Goal: Information Seeking & Learning: Compare options

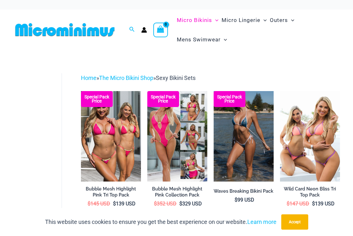
click at [148, 91] on img at bounding box center [148, 91] width 0 height 0
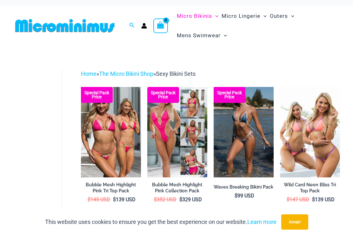
scroll to position [4, 0]
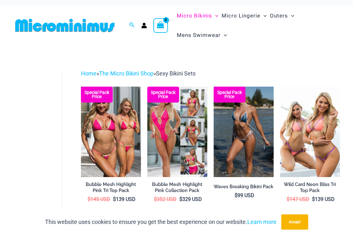
click at [280, 86] on img at bounding box center [280, 86] width 0 height 0
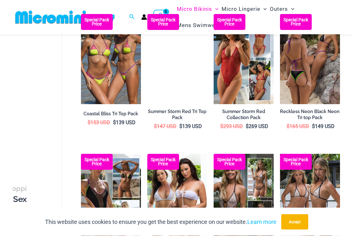
scroll to position [350, 0]
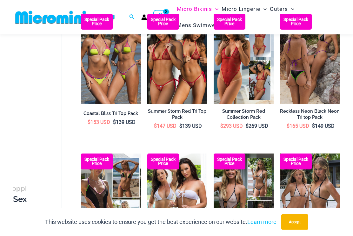
click at [81, 153] on img at bounding box center [81, 153] width 0 height 0
click at [214, 153] on img at bounding box center [214, 153] width 0 height 0
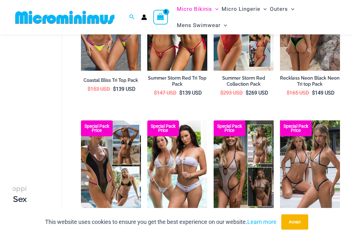
click at [214, 120] on img at bounding box center [214, 120] width 0 height 0
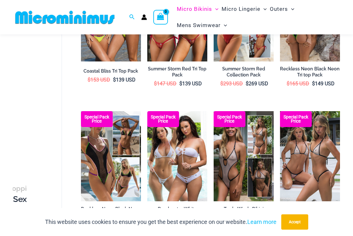
click at [214, 111] on img at bounding box center [214, 111] width 0 height 0
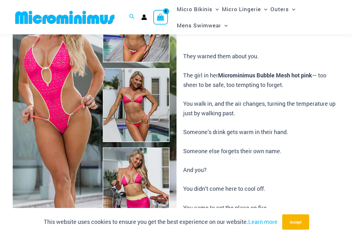
scroll to position [71, 0]
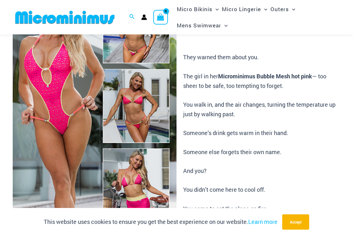
click at [51, 112] on img at bounding box center [95, 106] width 164 height 246
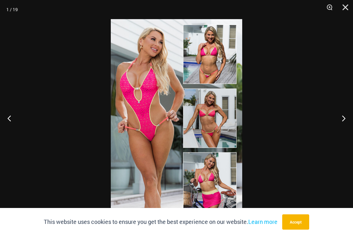
click at [342, 119] on button "Next" at bounding box center [342, 118] width 24 height 32
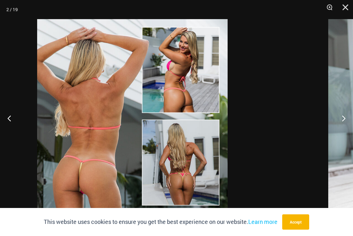
scroll to position [0, 0]
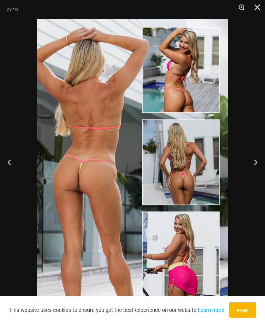
click at [252, 168] on button "Next" at bounding box center [253, 162] width 24 height 32
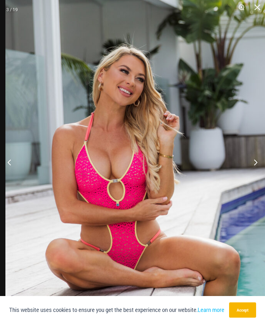
click at [256, 161] on button "Next" at bounding box center [253, 162] width 24 height 32
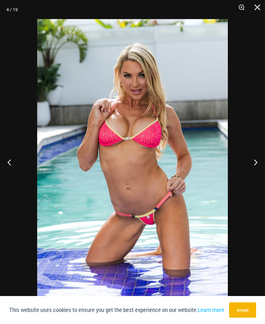
click at [253, 164] on button "Next" at bounding box center [253, 162] width 24 height 32
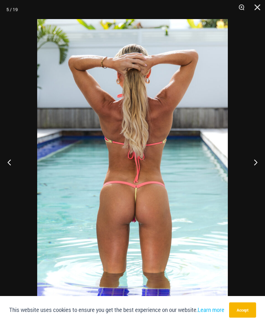
click at [255, 165] on button "Next" at bounding box center [253, 162] width 24 height 32
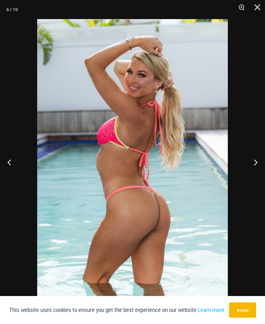
click at [252, 167] on button "Next" at bounding box center [253, 162] width 24 height 32
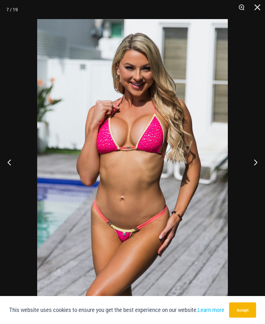
click at [253, 162] on button "Next" at bounding box center [253, 162] width 24 height 32
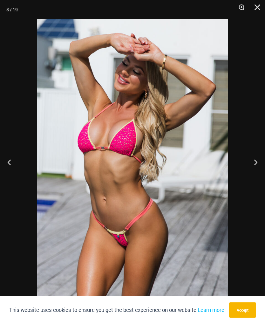
click at [255, 164] on button "Next" at bounding box center [253, 162] width 24 height 32
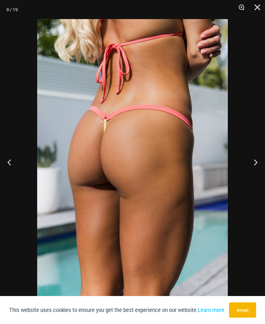
click at [252, 168] on button "Next" at bounding box center [253, 162] width 24 height 32
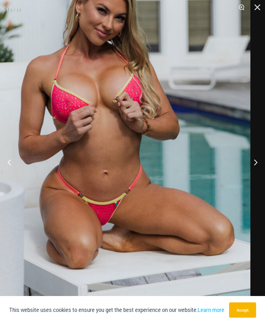
click at [256, 162] on button "Next" at bounding box center [253, 162] width 24 height 32
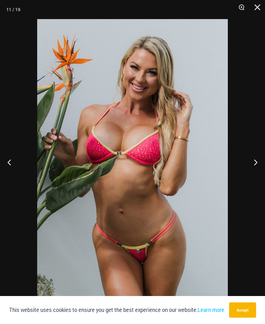
click at [254, 161] on button "Next" at bounding box center [253, 162] width 24 height 32
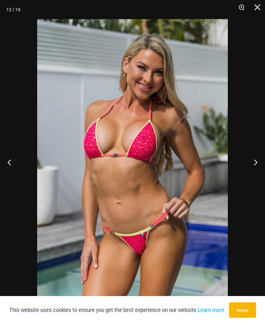
click at [250, 163] on button "Next" at bounding box center [253, 162] width 24 height 32
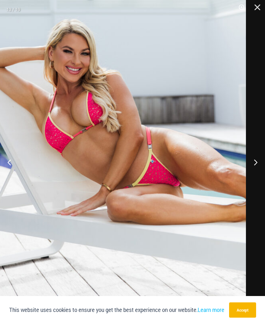
click at [256, 167] on button "Next" at bounding box center [253, 162] width 24 height 32
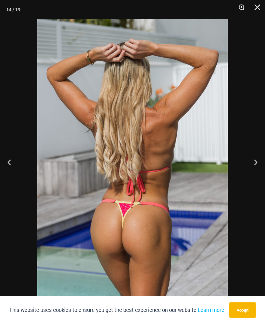
click at [253, 162] on button "Next" at bounding box center [253, 162] width 24 height 32
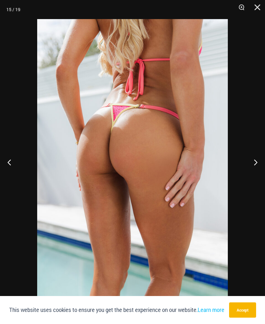
click at [253, 162] on button "Next" at bounding box center [253, 162] width 24 height 32
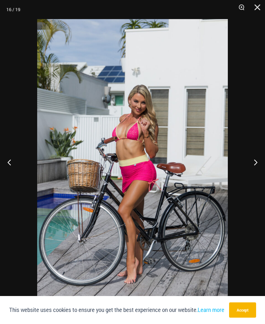
click at [254, 162] on button "Next" at bounding box center [253, 162] width 24 height 32
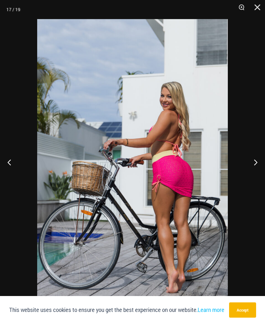
click at [253, 164] on button "Next" at bounding box center [253, 162] width 24 height 32
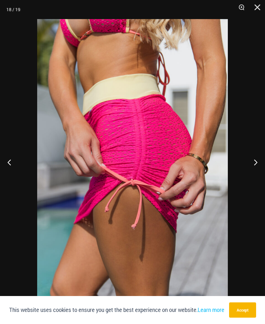
click at [254, 163] on button "Next" at bounding box center [253, 162] width 24 height 32
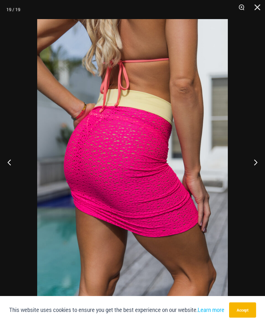
click at [249, 165] on button "Next" at bounding box center [253, 162] width 24 height 32
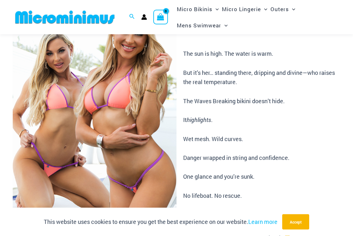
click at [63, 121] on img at bounding box center [95, 112] width 164 height 246
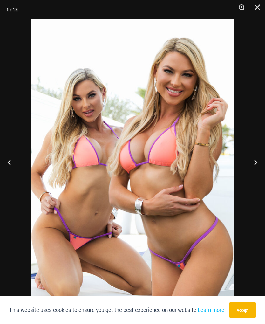
click at [256, 169] on button "Next" at bounding box center [253, 162] width 24 height 32
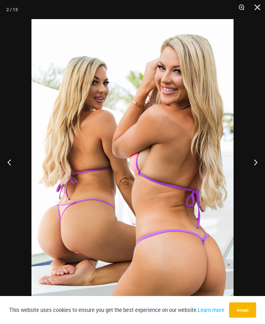
click at [252, 175] on button "Next" at bounding box center [253, 162] width 24 height 32
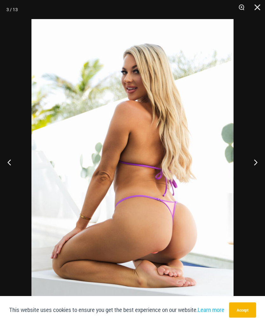
click at [251, 173] on button "Next" at bounding box center [253, 162] width 24 height 32
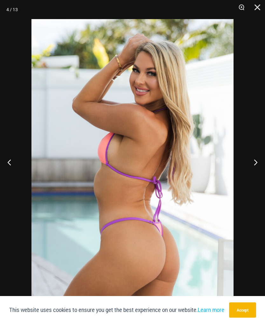
click at [251, 171] on button "Next" at bounding box center [253, 162] width 24 height 32
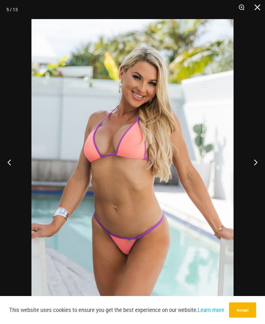
click at [254, 169] on button "Next" at bounding box center [253, 162] width 24 height 32
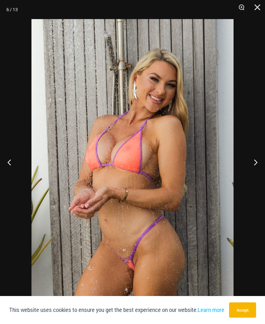
click at [256, 172] on button "Next" at bounding box center [253, 162] width 24 height 32
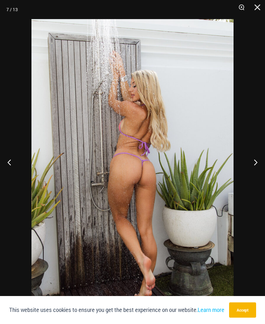
click at [256, 169] on button "Next" at bounding box center [253, 162] width 24 height 32
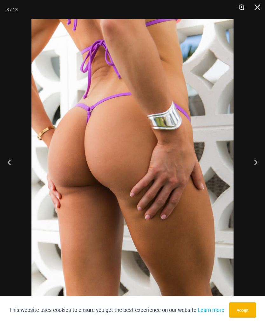
click at [254, 172] on button "Next" at bounding box center [253, 162] width 24 height 32
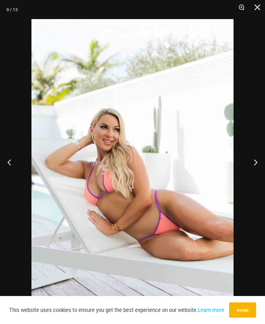
click at [255, 168] on button "Next" at bounding box center [253, 162] width 24 height 32
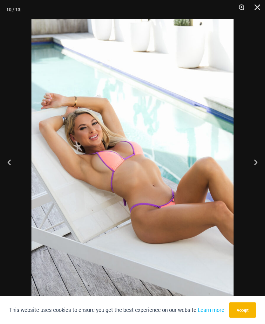
click at [253, 169] on button "Next" at bounding box center [253, 162] width 24 height 32
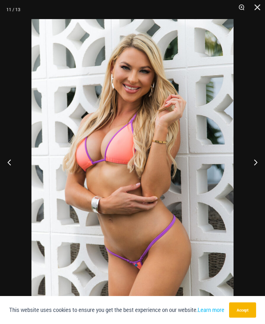
click at [255, 171] on button "Next" at bounding box center [253, 162] width 24 height 32
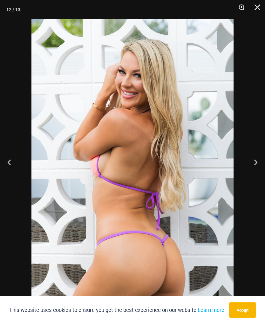
click at [251, 170] on button "Next" at bounding box center [253, 162] width 24 height 32
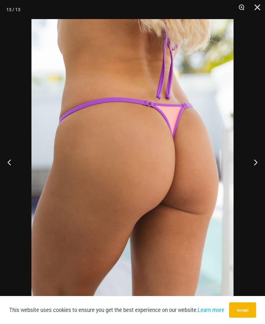
click at [253, 168] on button "Next" at bounding box center [253, 162] width 24 height 32
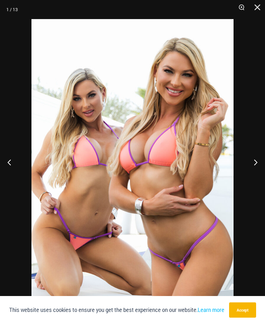
click at [254, 169] on button "Next" at bounding box center [253, 162] width 24 height 32
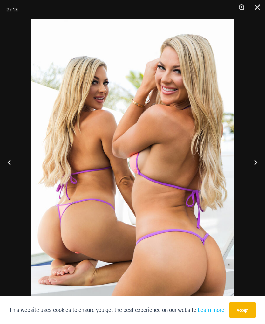
click at [256, 171] on button "Next" at bounding box center [253, 162] width 24 height 32
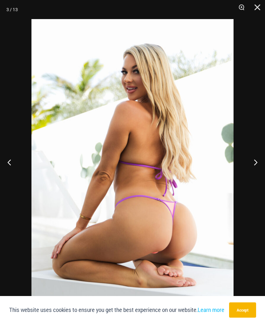
click at [252, 169] on button "Next" at bounding box center [253, 162] width 24 height 32
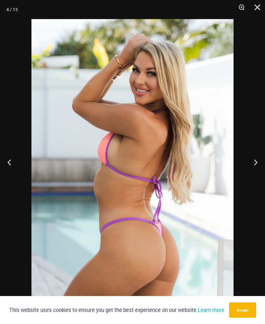
click at [251, 171] on button "Next" at bounding box center [253, 162] width 24 height 32
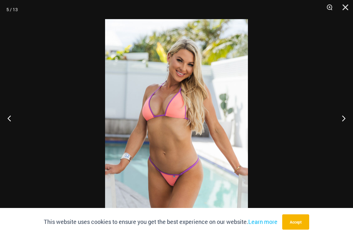
click at [342, 8] on button "Close" at bounding box center [344, 9] width 16 height 19
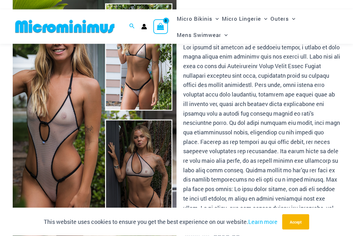
click at [45, 156] on img at bounding box center [95, 115] width 164 height 246
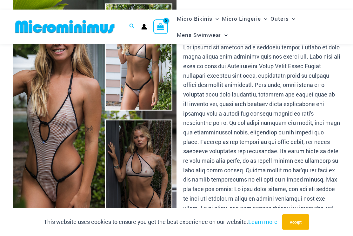
click at [55, 157] on img at bounding box center [95, 115] width 164 height 246
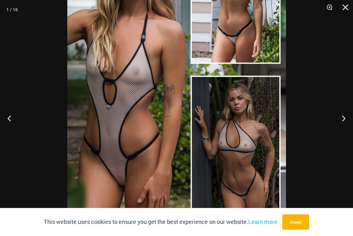
click at [340, 128] on button "Next" at bounding box center [342, 118] width 24 height 32
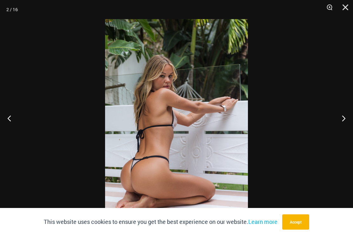
click at [341, 128] on button "Next" at bounding box center [342, 118] width 24 height 32
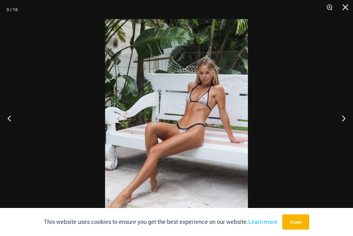
click at [339, 129] on button "Next" at bounding box center [342, 118] width 24 height 32
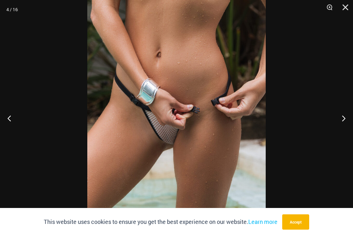
click at [340, 127] on button "Next" at bounding box center [342, 118] width 24 height 32
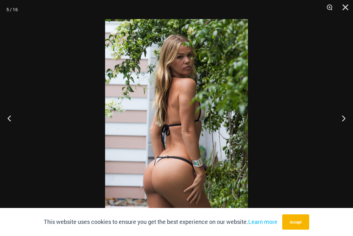
click at [337, 129] on button "Next" at bounding box center [342, 118] width 24 height 32
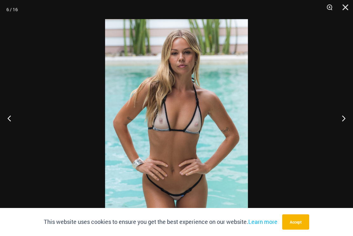
click at [340, 127] on button "Next" at bounding box center [342, 118] width 24 height 32
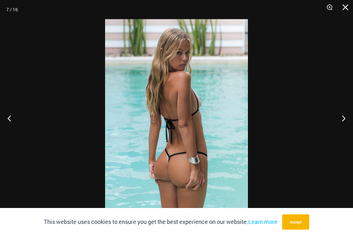
click at [341, 129] on button "Next" at bounding box center [342, 118] width 24 height 32
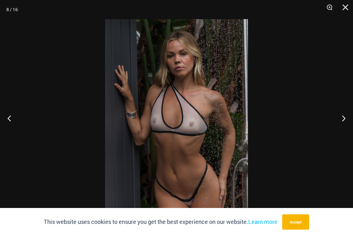
click at [342, 126] on button "Next" at bounding box center [342, 118] width 24 height 32
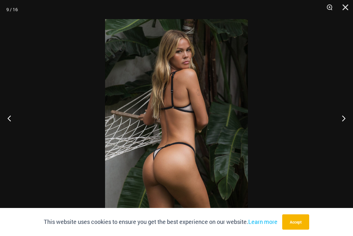
click at [339, 129] on button "Next" at bounding box center [342, 118] width 24 height 32
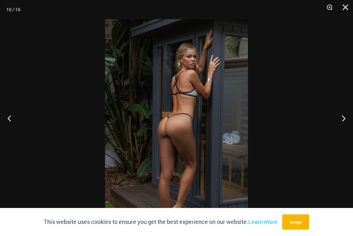
click at [343, 129] on button "Next" at bounding box center [342, 118] width 24 height 32
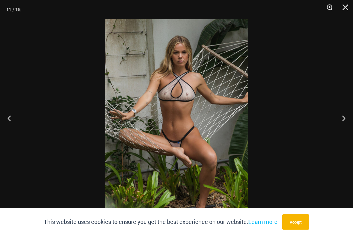
click at [343, 129] on button "Next" at bounding box center [342, 118] width 24 height 32
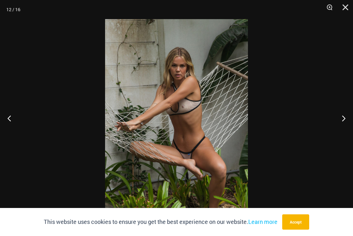
click at [339, 128] on button "Next" at bounding box center [342, 118] width 24 height 32
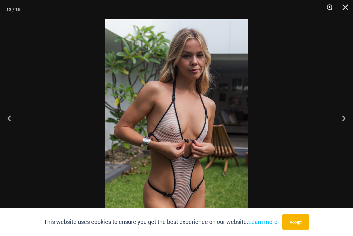
click at [342, 128] on button "Next" at bounding box center [342, 118] width 24 height 32
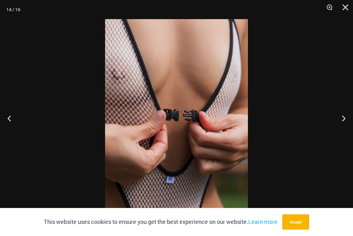
click at [342, 126] on button "Next" at bounding box center [342, 118] width 24 height 32
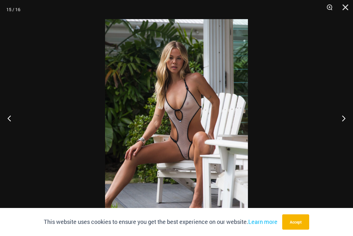
click at [347, 127] on button "Next" at bounding box center [342, 118] width 24 height 32
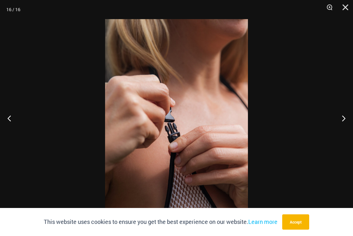
click at [350, 127] on button "Next" at bounding box center [342, 118] width 24 height 32
